Goal: Task Accomplishment & Management: Manage account settings

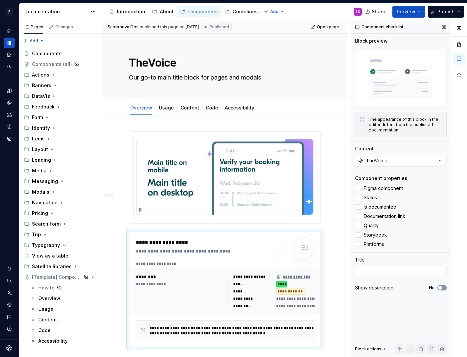
click at [442, 287] on icon "button" at bounding box center [439, 288] width 5 height 4
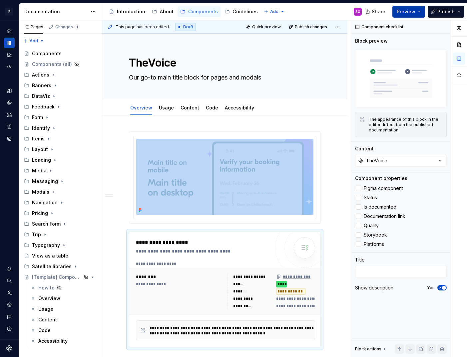
click at [409, 8] on span "Preview" at bounding box center [406, 11] width 19 height 7
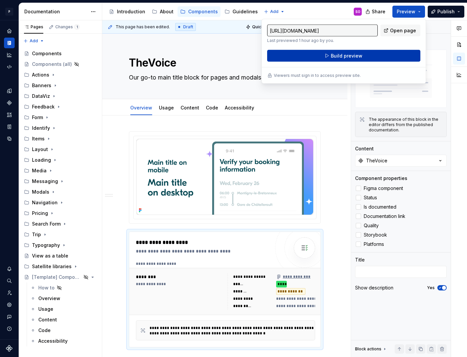
click at [378, 51] on button "Build preview" at bounding box center [343, 56] width 153 height 12
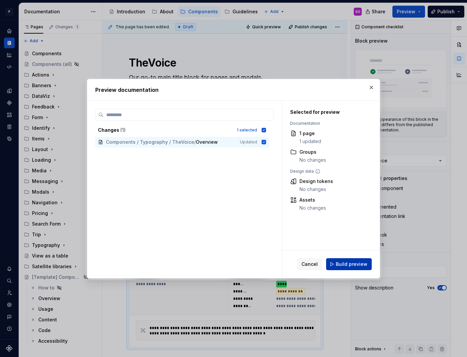
click at [342, 265] on span "Build preview" at bounding box center [352, 264] width 32 height 7
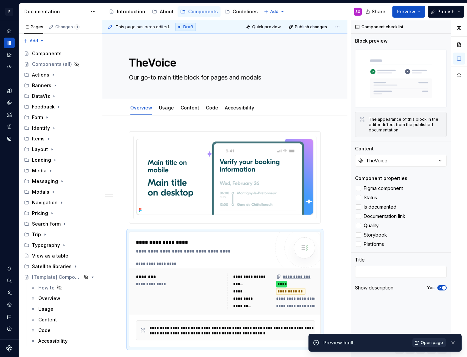
click at [422, 343] on span "Open page" at bounding box center [432, 342] width 22 height 5
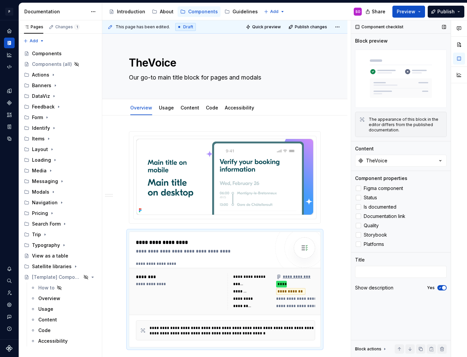
click at [440, 285] on button "Yes" at bounding box center [441, 287] width 9 height 5
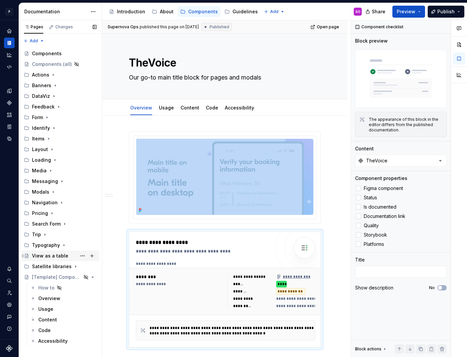
click at [45, 252] on div "View as a table" at bounding box center [64, 255] width 65 height 9
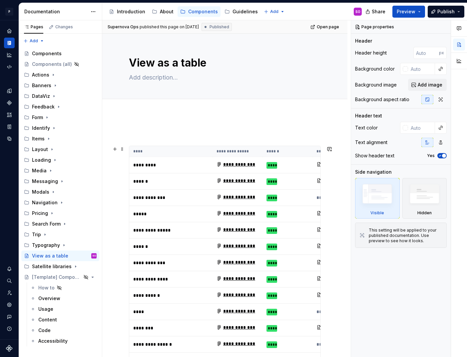
click at [203, 152] on th "****" at bounding box center [170, 151] width 83 height 11
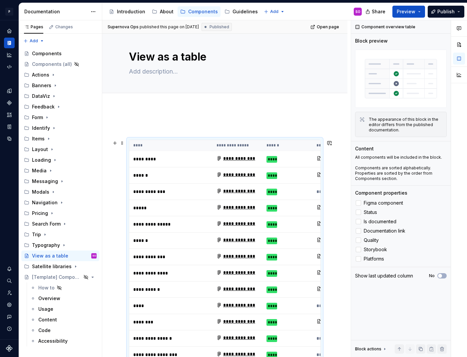
scroll to position [5, 0]
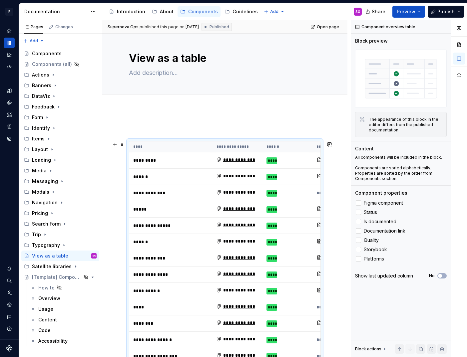
click at [206, 143] on th "****" at bounding box center [170, 147] width 83 height 11
click at [206, 132] on p at bounding box center [225, 129] width 192 height 8
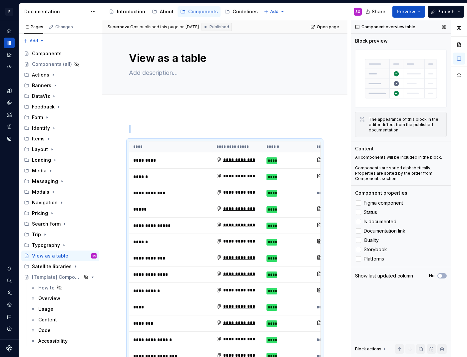
click at [407, 83] on img at bounding box center [401, 79] width 92 height 58
type textarea "*"
click at [10, 91] on icon "Design tokens" at bounding box center [11, 91] width 2 height 4
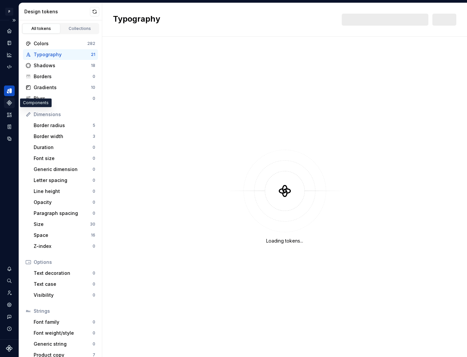
click at [10, 104] on icon "Components" at bounding box center [9, 103] width 5 height 5
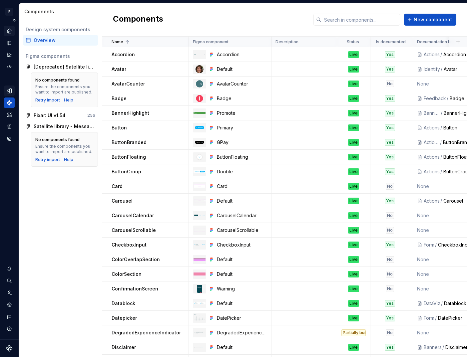
click at [7, 30] on icon "Home" at bounding box center [9, 31] width 6 height 6
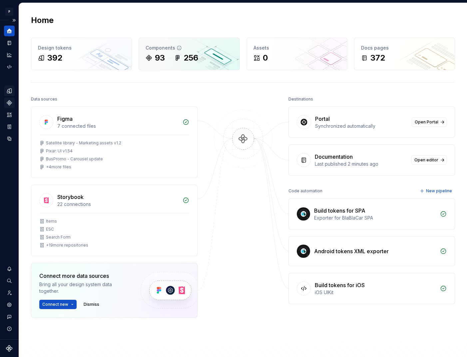
click at [198, 63] on div "256" at bounding box center [190, 58] width 15 height 11
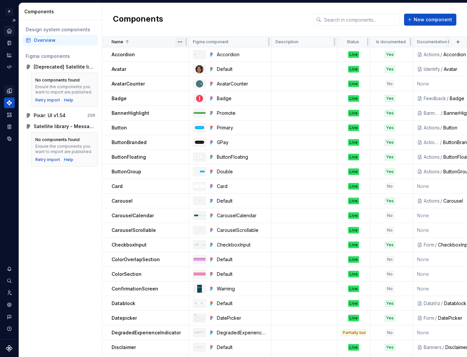
click at [180, 41] on html "P pixar SO Design system data Components Design system components Overview Figm…" at bounding box center [233, 178] width 467 height 357
click at [242, 40] on html "P pixar SO Design system data Components Design system components Overview Figm…" at bounding box center [233, 178] width 467 height 357
click at [262, 43] on html "P pixar SO Design system data Components Design system components Overview Figm…" at bounding box center [233, 178] width 467 height 357
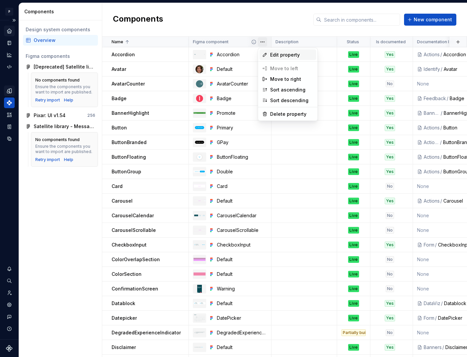
click at [273, 53] on span "Edit property" at bounding box center [291, 55] width 43 height 7
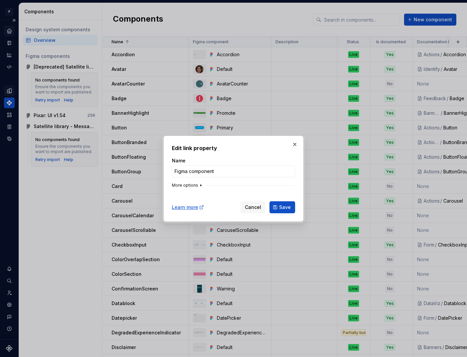
click at [191, 185] on button "More options" at bounding box center [188, 185] width 32 height 5
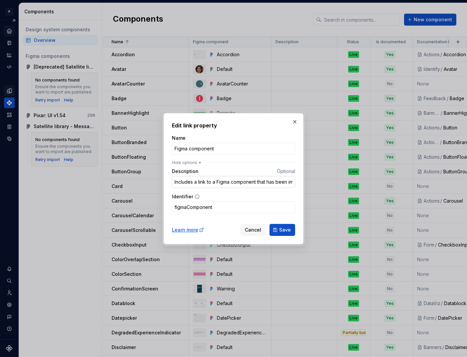
click at [219, 180] on input "Includes a link to a Figma component that has been imported to Supernova" at bounding box center [233, 182] width 123 height 12
click at [286, 230] on span "Save" at bounding box center [285, 230] width 12 height 7
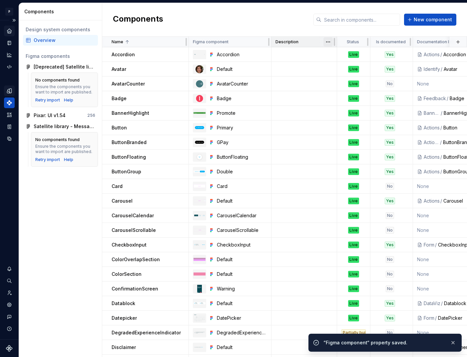
click at [331, 44] on html "P pixar SO Design system data Components Design system components Overview Figm…" at bounding box center [233, 178] width 467 height 357
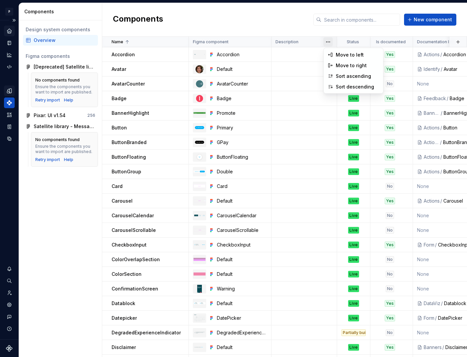
click at [356, 38] on html "P pixar SO Design system data Components Design system components Overview Figm…" at bounding box center [233, 178] width 467 height 357
click at [362, 43] on html "P pixar SO Design system data Components Design system components Overview Figm…" at bounding box center [233, 178] width 467 height 357
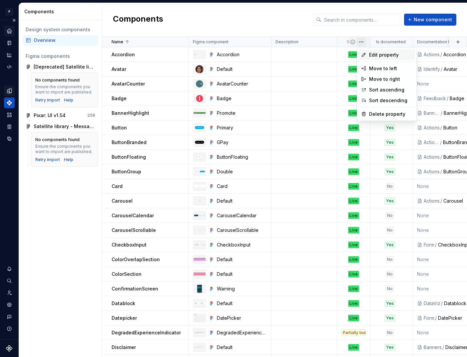
click at [371, 54] on span "Edit property" at bounding box center [390, 55] width 43 height 7
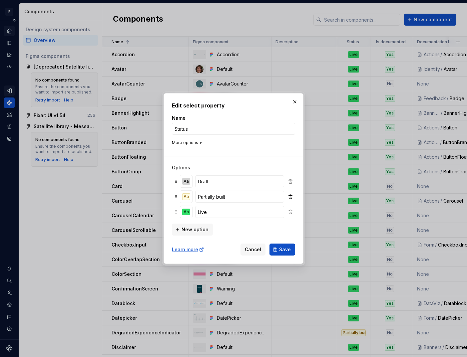
click at [186, 143] on button "More options" at bounding box center [188, 142] width 32 height 5
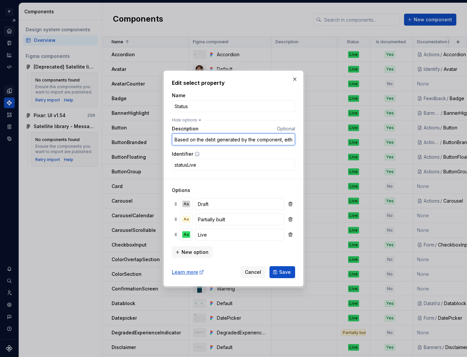
click at [203, 142] on input "Based on the debt generated by the component, either from a design point of vie…" at bounding box center [233, 140] width 123 height 12
click at [290, 272] on span "Save" at bounding box center [285, 272] width 12 height 7
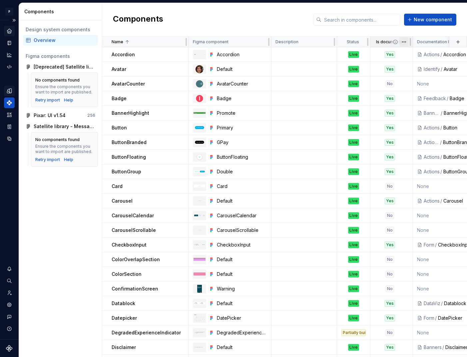
click at [405, 43] on html "P pixar SO Design system data Components Design system components Overview Figm…" at bounding box center [233, 178] width 467 height 357
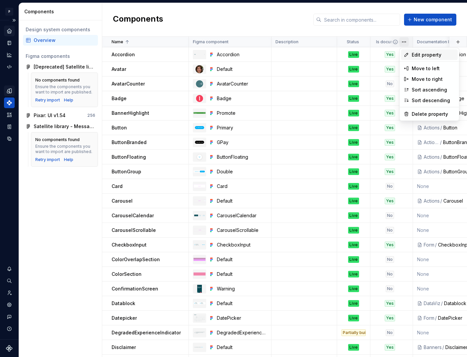
click at [422, 57] on span "Edit property" at bounding box center [433, 55] width 43 height 7
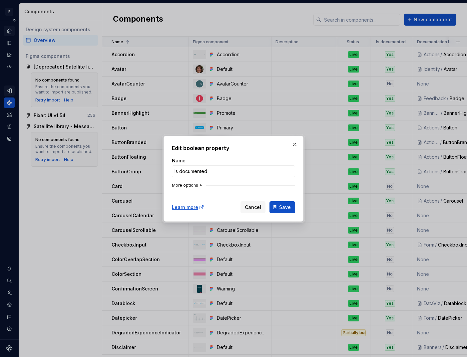
click at [189, 184] on button "More options" at bounding box center [188, 185] width 32 height 5
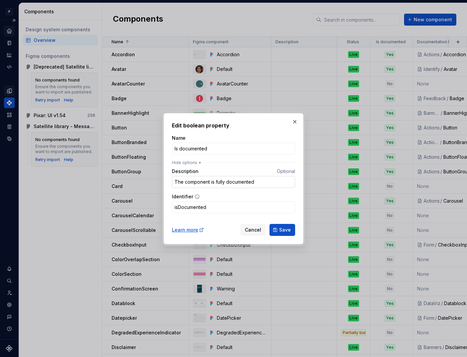
click at [236, 180] on input "The component is fully documented" at bounding box center [233, 182] width 123 height 12
click at [285, 229] on span "Save" at bounding box center [285, 230] width 12 height 7
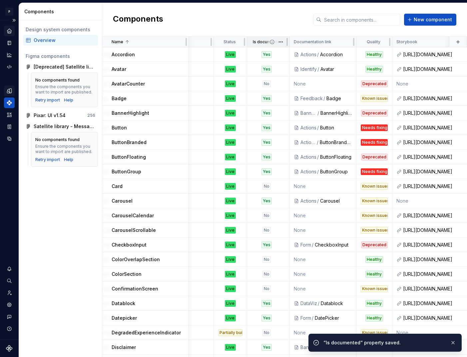
scroll to position [0, 125]
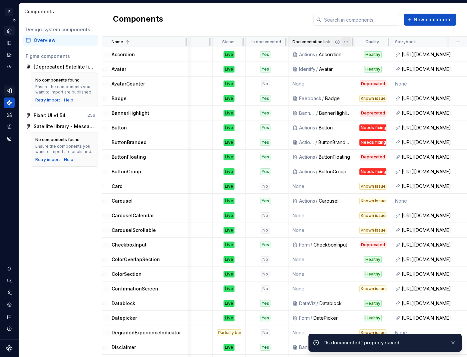
click at [345, 45] on html "P pixar SO Design system data Components Design system components Overview Figm…" at bounding box center [233, 178] width 467 height 357
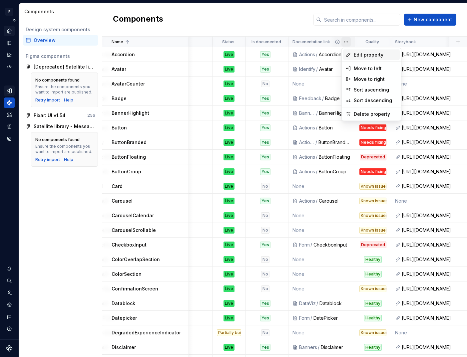
click at [367, 58] on span "Edit property" at bounding box center [375, 55] width 43 height 7
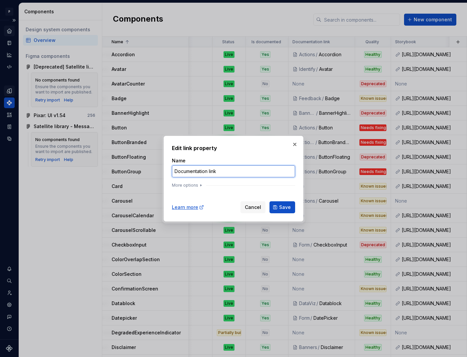
click at [216, 170] on input "Documentation link" at bounding box center [233, 172] width 123 height 12
click at [184, 185] on button "More options" at bounding box center [188, 185] width 32 height 5
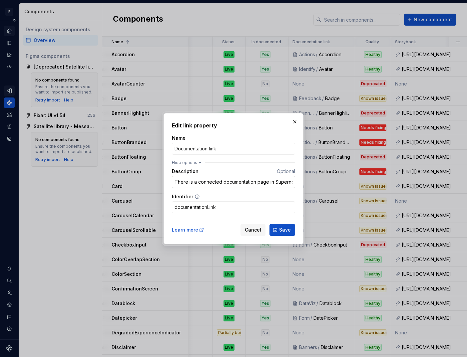
click at [239, 183] on input "There is a connected documentation page in Supernova" at bounding box center [233, 182] width 123 height 12
click at [284, 228] on span "Save" at bounding box center [285, 230] width 12 height 7
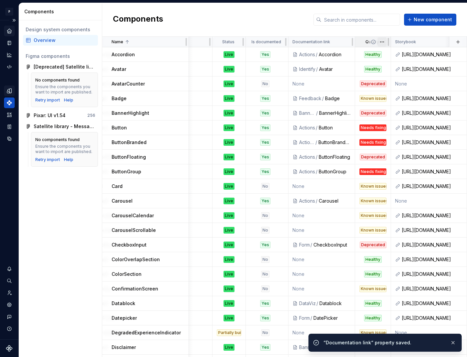
click at [382, 42] on html "P pixar SO Design system data Components Design system components Overview Figm…" at bounding box center [233, 178] width 467 height 357
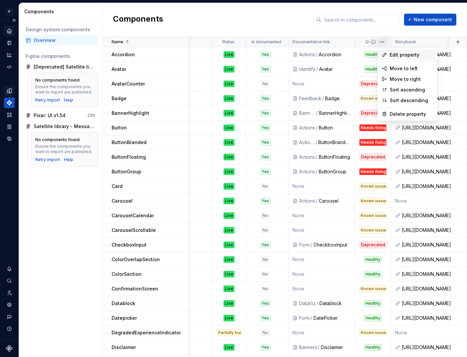
click at [403, 55] on span "Edit property" at bounding box center [411, 55] width 43 height 7
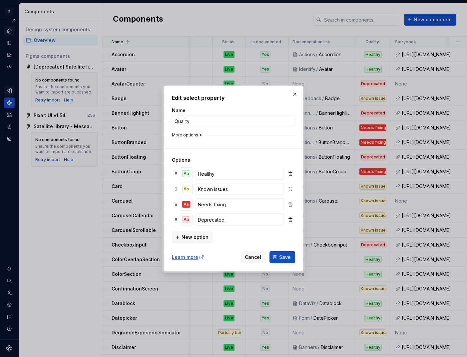
click at [187, 134] on button "More options" at bounding box center [188, 135] width 32 height 5
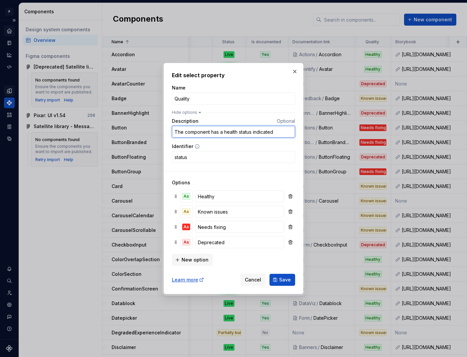
click at [243, 129] on input "The component has a health status indicated" at bounding box center [233, 132] width 123 height 12
paste input "Based on the debt generated by the component, either from a design point of vie…"
type input "Based on debt generated, either on figma, in codebases or both."
click at [282, 281] on span "Save" at bounding box center [285, 280] width 12 height 7
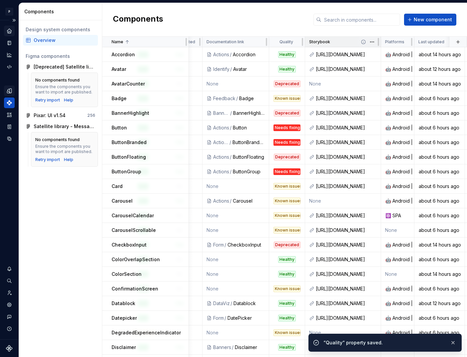
scroll to position [0, 226]
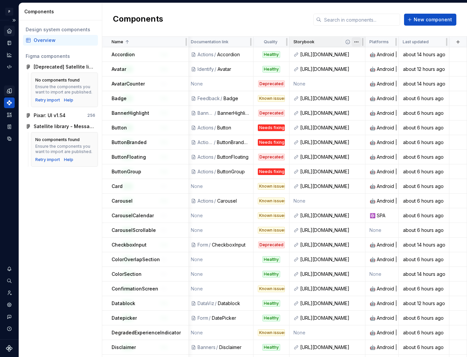
click at [356, 43] on html "P pixar SO Design system data Components Design system components Overview Figm…" at bounding box center [233, 178] width 467 height 357
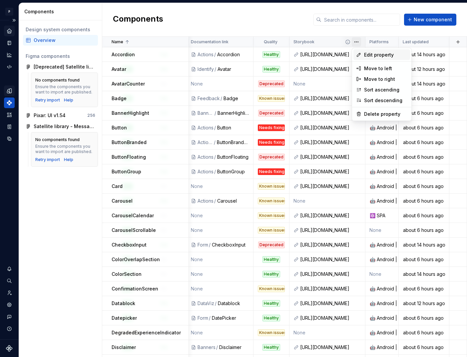
click at [371, 58] on span "Edit property" at bounding box center [385, 55] width 43 height 7
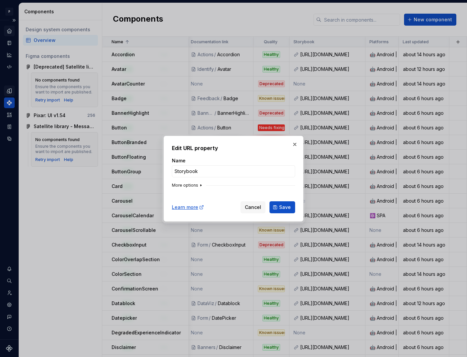
click at [194, 183] on button "More options" at bounding box center [188, 185] width 32 height 5
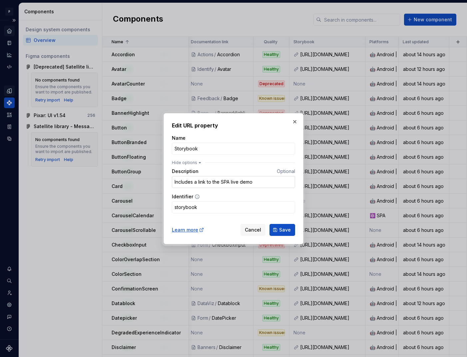
click at [242, 182] on input "Includes a link to the SPA live demo" at bounding box center [233, 182] width 123 height 12
click at [286, 231] on span "Save" at bounding box center [285, 230] width 12 height 7
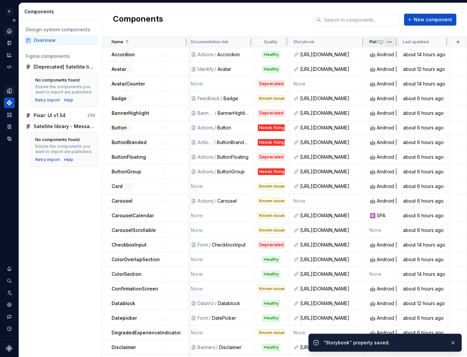
click at [390, 42] on html "P pixar SO Design system data Components Design system components Overview Figm…" at bounding box center [233, 178] width 467 height 357
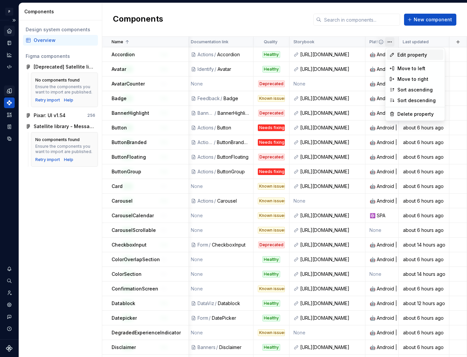
click at [417, 58] on span "Edit property" at bounding box center [418, 55] width 43 height 7
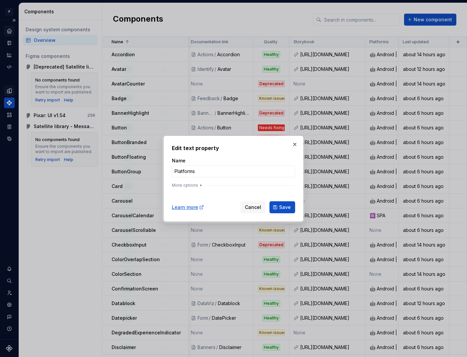
click at [196, 181] on div "Name Platforms More options" at bounding box center [233, 174] width 123 height 33
click at [193, 185] on button "More options" at bounding box center [188, 185] width 32 height 5
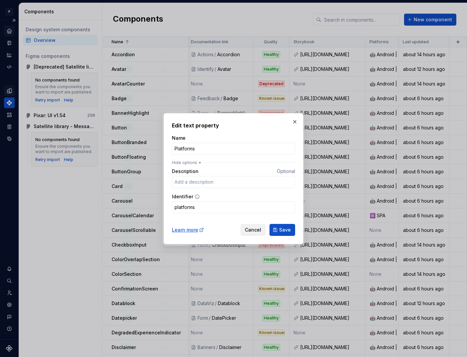
click at [255, 230] on span "Cancel" at bounding box center [253, 230] width 16 height 7
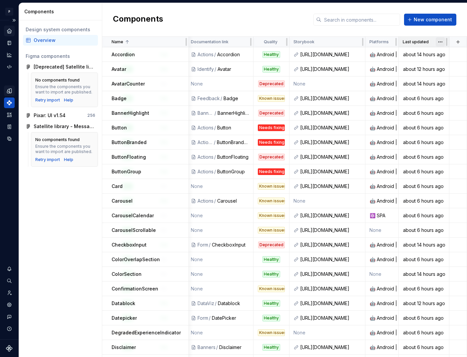
click at [438, 43] on html "P pixar SO Design system data Components Design system components Overview Figm…" at bounding box center [233, 178] width 467 height 357
click at [407, 27] on html "P pixar SO Design system data Components Design system components Overview Figm…" at bounding box center [233, 178] width 467 height 357
click at [460, 43] on button "button" at bounding box center [457, 41] width 9 height 9
click at [307, 28] on div "Components New component" at bounding box center [284, 20] width 365 height 34
click at [9, 44] on icon "Documentation" at bounding box center [10, 43] width 3 height 4
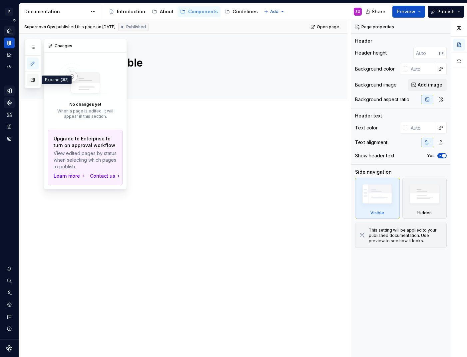
click at [32, 80] on button "button" at bounding box center [33, 80] width 12 height 12
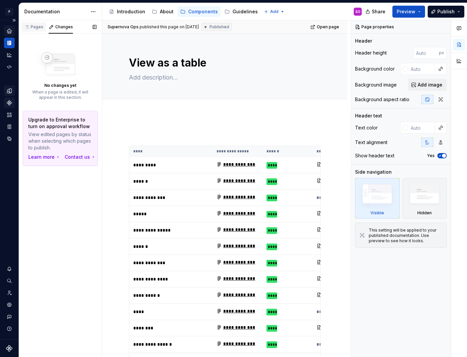
click at [37, 29] on div "Pages" at bounding box center [33, 26] width 19 height 5
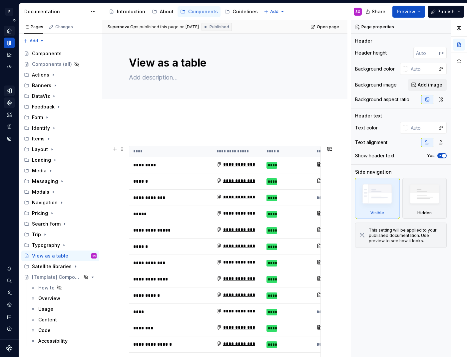
click at [156, 149] on th "****" at bounding box center [170, 151] width 83 height 11
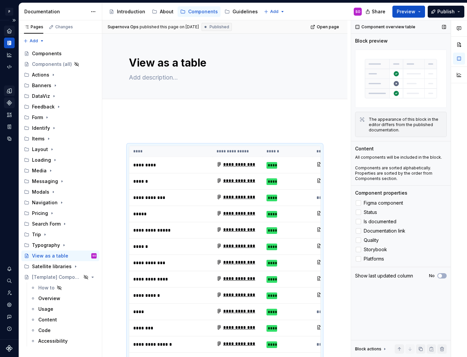
click at [384, 349] on icon at bounding box center [384, 350] width 1 height 2
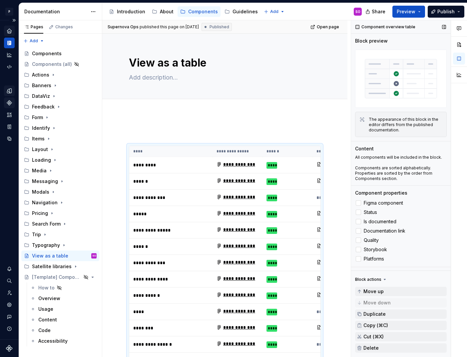
click at [383, 280] on icon at bounding box center [384, 279] width 5 height 5
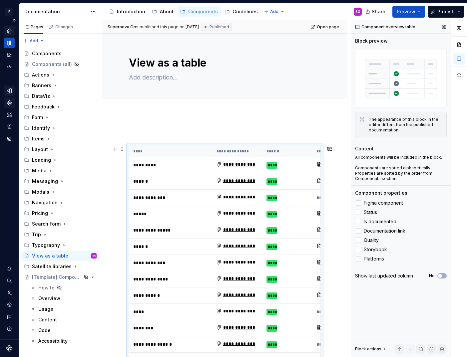
click at [236, 148] on th "**********" at bounding box center [237, 151] width 50 height 11
click at [48, 74] on div "Actions" at bounding box center [40, 75] width 17 height 7
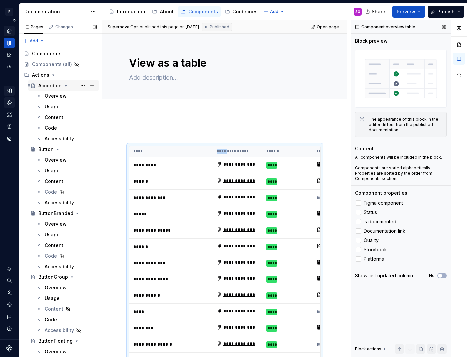
click at [65, 86] on icon "Page tree" at bounding box center [66, 85] width 2 height 1
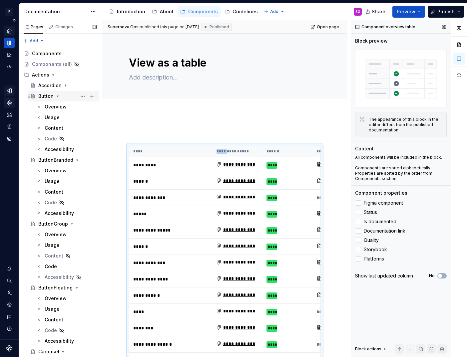
click at [59, 95] on icon "Page tree" at bounding box center [57, 96] width 5 height 5
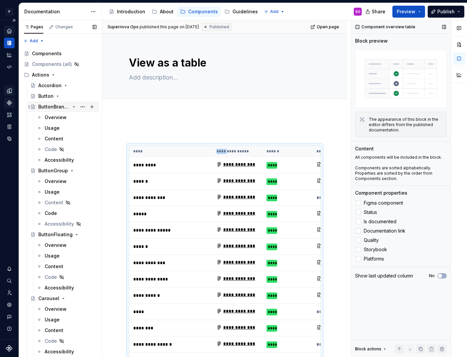
click at [71, 105] on icon "Page tree" at bounding box center [73, 106] width 5 height 5
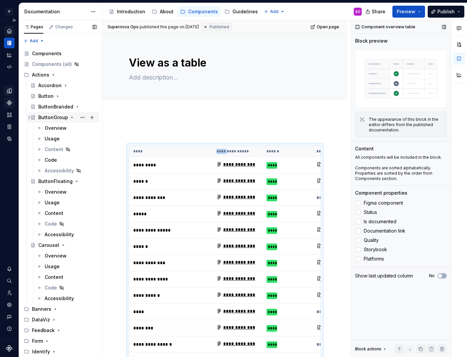
click at [69, 117] on icon "Page tree" at bounding box center [71, 117] width 5 height 5
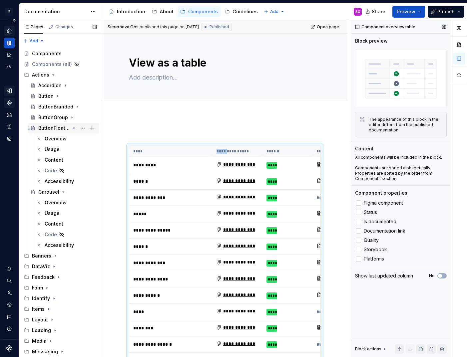
click at [72, 127] on icon "Page tree" at bounding box center [73, 128] width 5 height 5
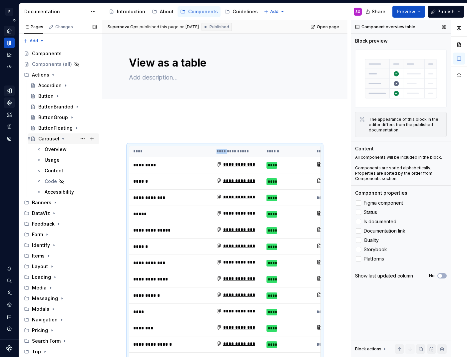
click at [62, 137] on icon "Page tree" at bounding box center [63, 138] width 5 height 5
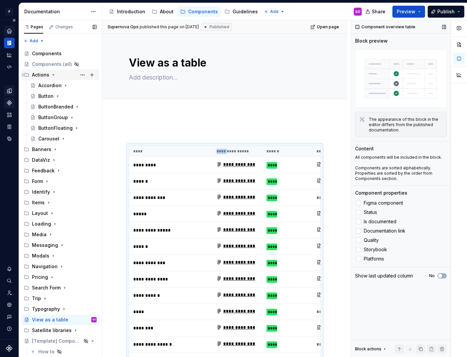
click at [54, 73] on icon "Page tree" at bounding box center [53, 74] width 5 height 5
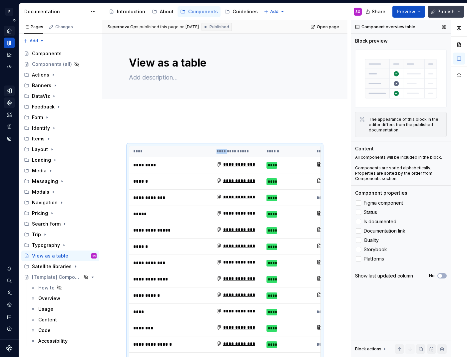
click at [440, 11] on span "Publish" at bounding box center [445, 11] width 17 height 7
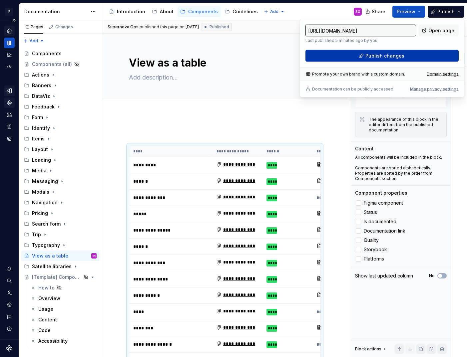
click at [390, 54] on span "Publish changes" at bounding box center [384, 56] width 39 height 7
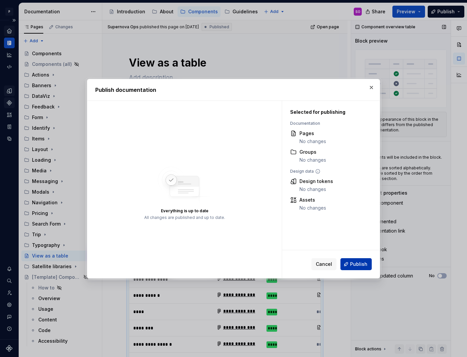
click at [355, 262] on span "Publish" at bounding box center [358, 264] width 17 height 7
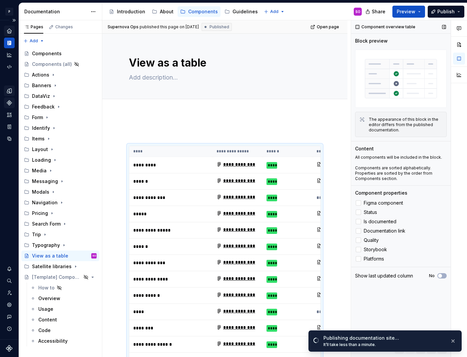
type textarea "*"
